Goal: Task Accomplishment & Management: Manage account settings

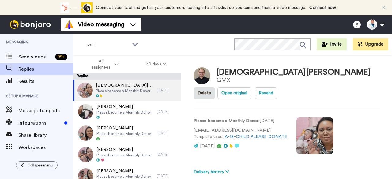
click at [130, 115] on div "[PERSON_NAME] Please become a Monthly Donor" at bounding box center [124, 112] width 55 height 16
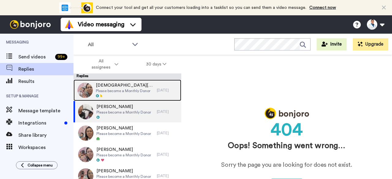
click at [139, 95] on div at bounding box center [125, 96] width 58 height 4
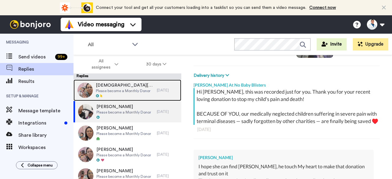
click at [152, 85] on div "Christian Hesse Please become a Monthly Donor" at bounding box center [115, 90] width 83 height 21
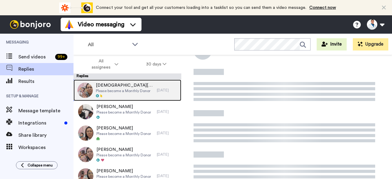
scroll to position [34, 0]
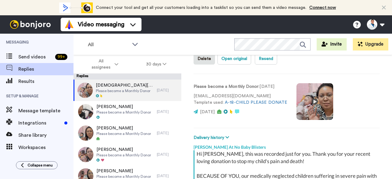
type textarea "x"
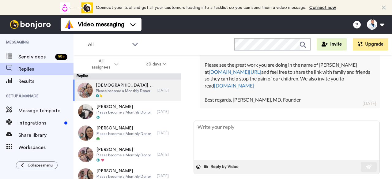
scroll to position [189, 0]
